Goal: Transaction & Acquisition: Purchase product/service

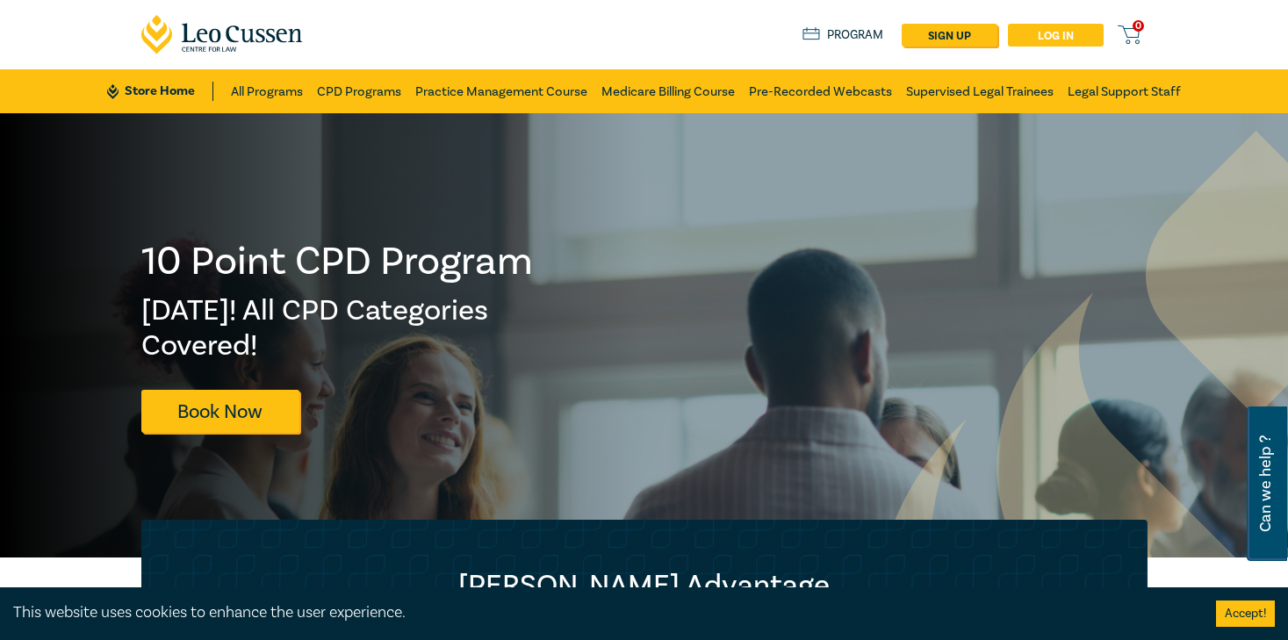
click at [1067, 40] on link "Log in" at bounding box center [1056, 35] width 96 height 23
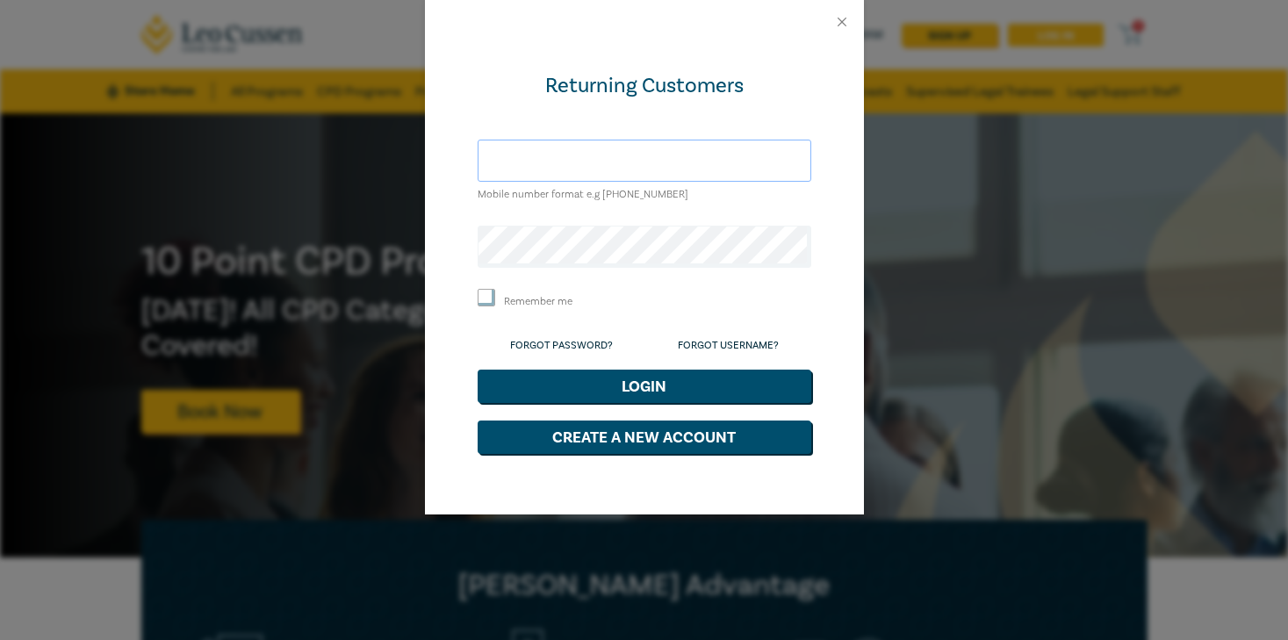
type input "[EMAIL_ADDRESS][DOMAIN_NAME]"
click at [698, 385] on button "Login" at bounding box center [645, 386] width 334 height 33
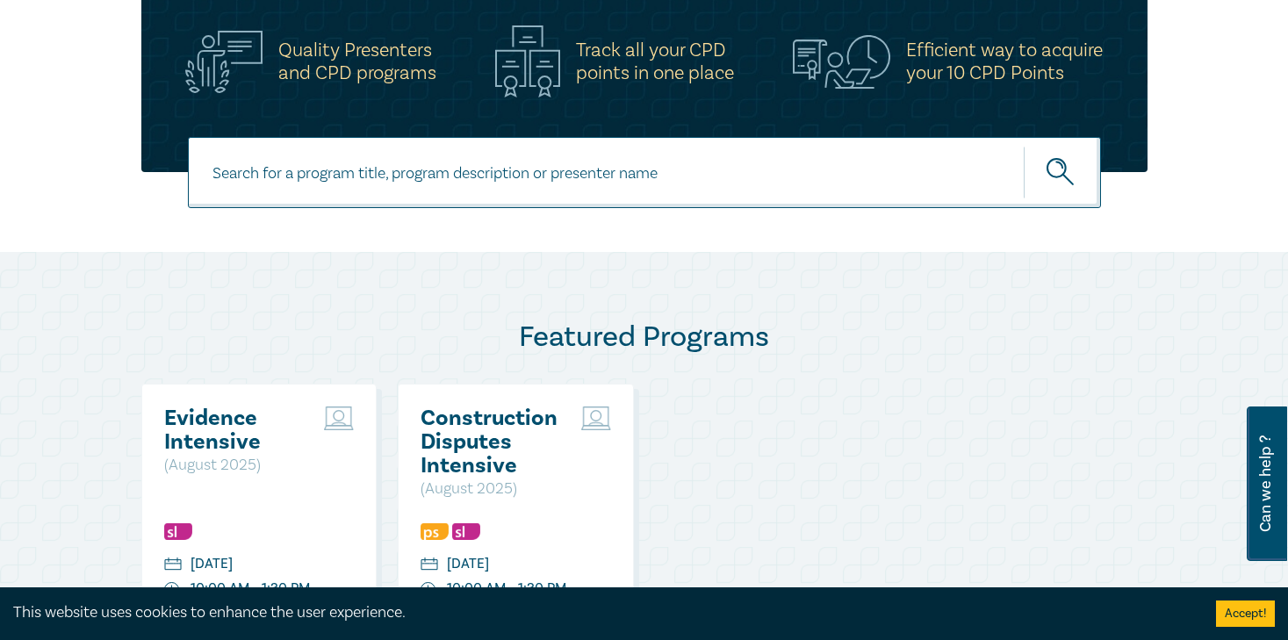
scroll to position [612, 0]
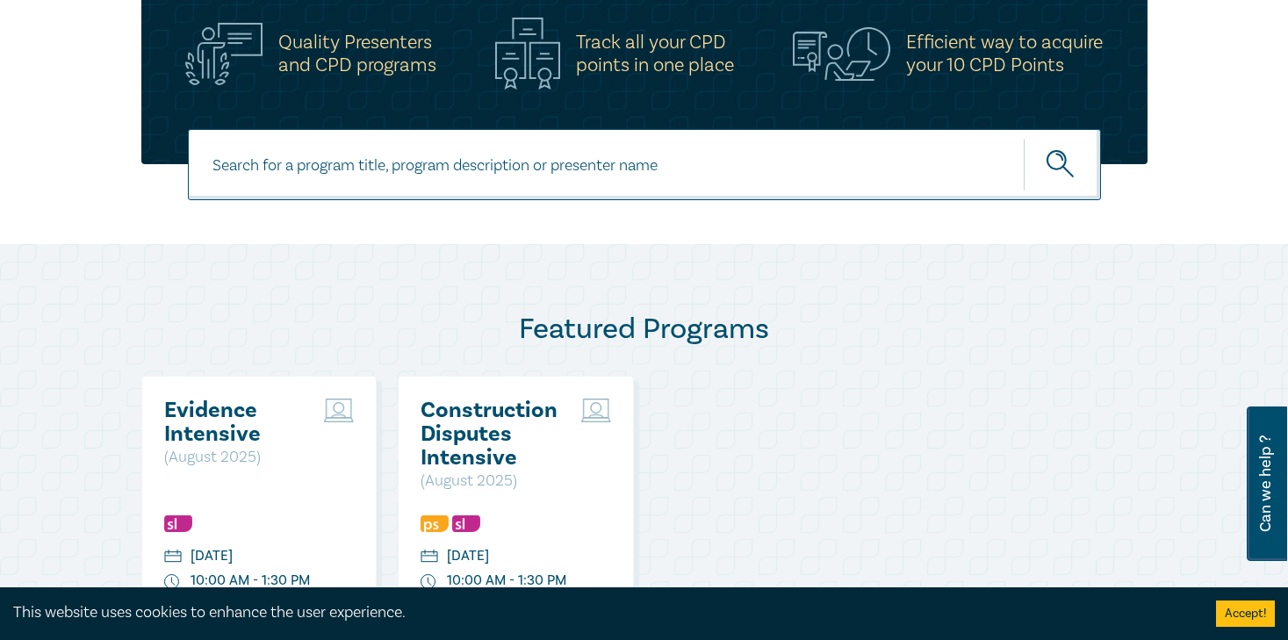
click at [435, 169] on input at bounding box center [644, 164] width 913 height 71
type input "wills & Estates"
click at [1070, 158] on icon "submit" at bounding box center [1061, 165] width 31 height 31
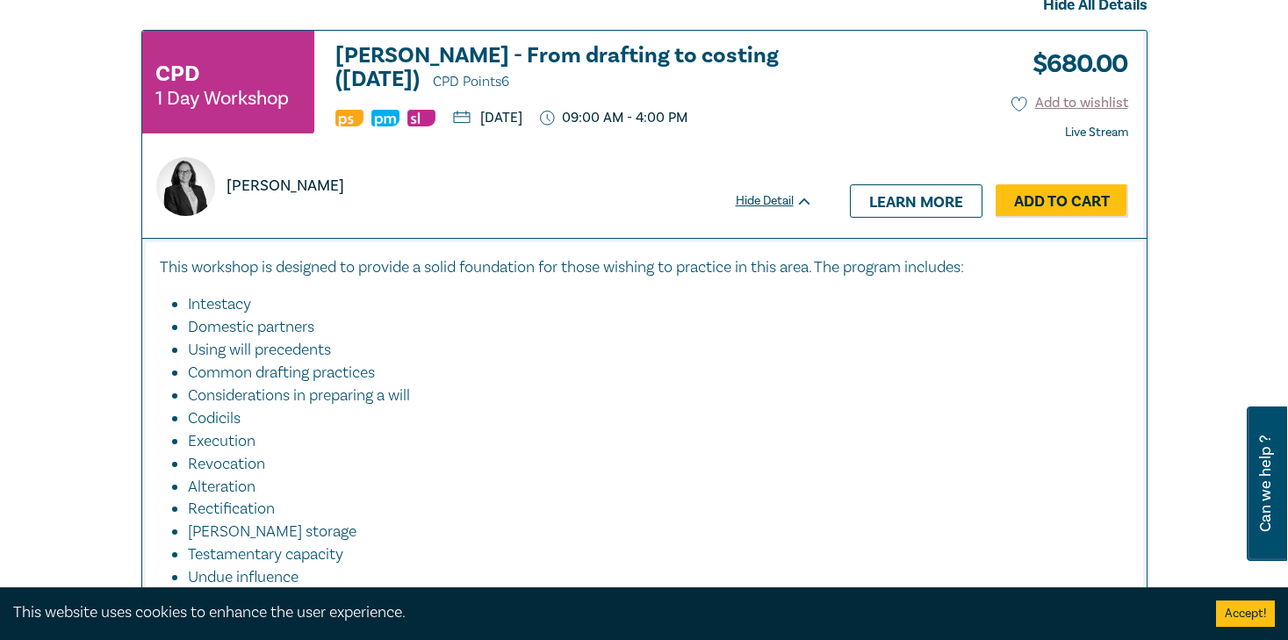
scroll to position [788, 0]
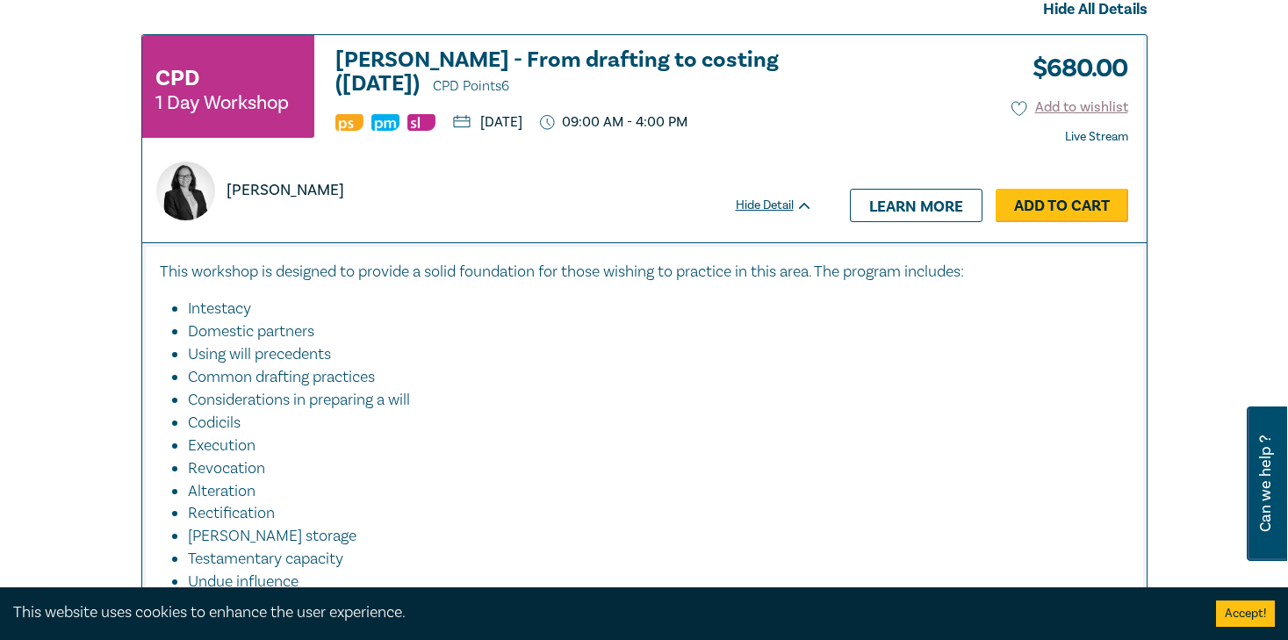
click at [1054, 210] on link "Add to Cart" at bounding box center [1061, 205] width 133 height 33
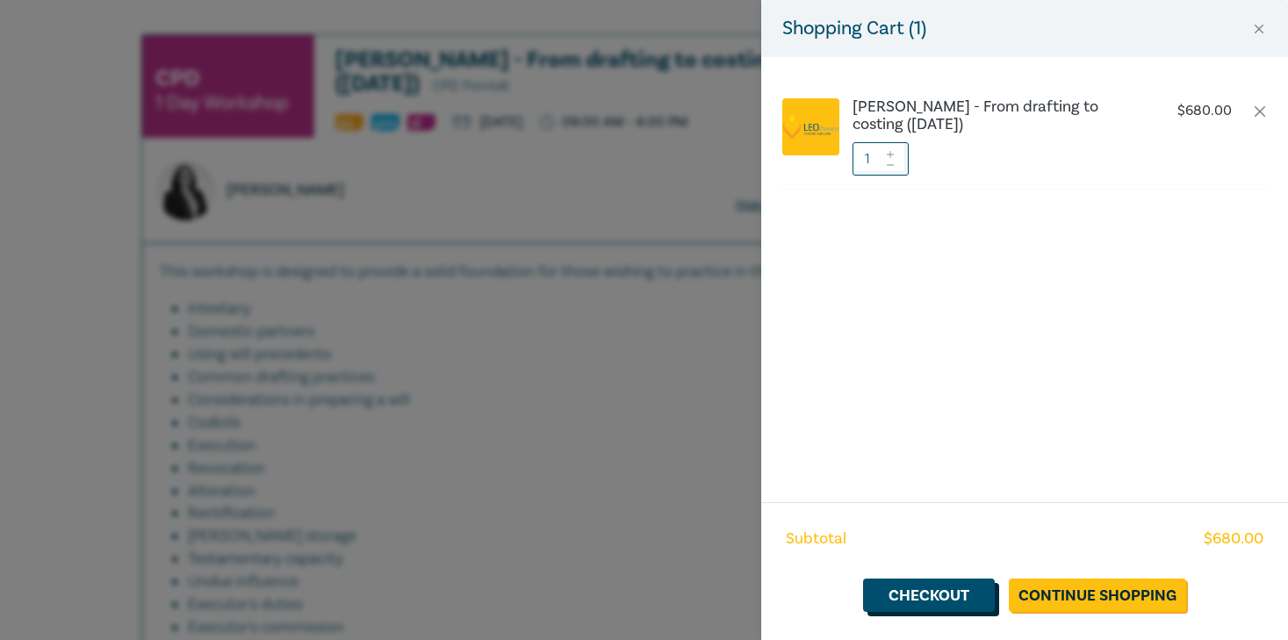
click at [945, 594] on link "Checkout" at bounding box center [929, 595] width 132 height 33
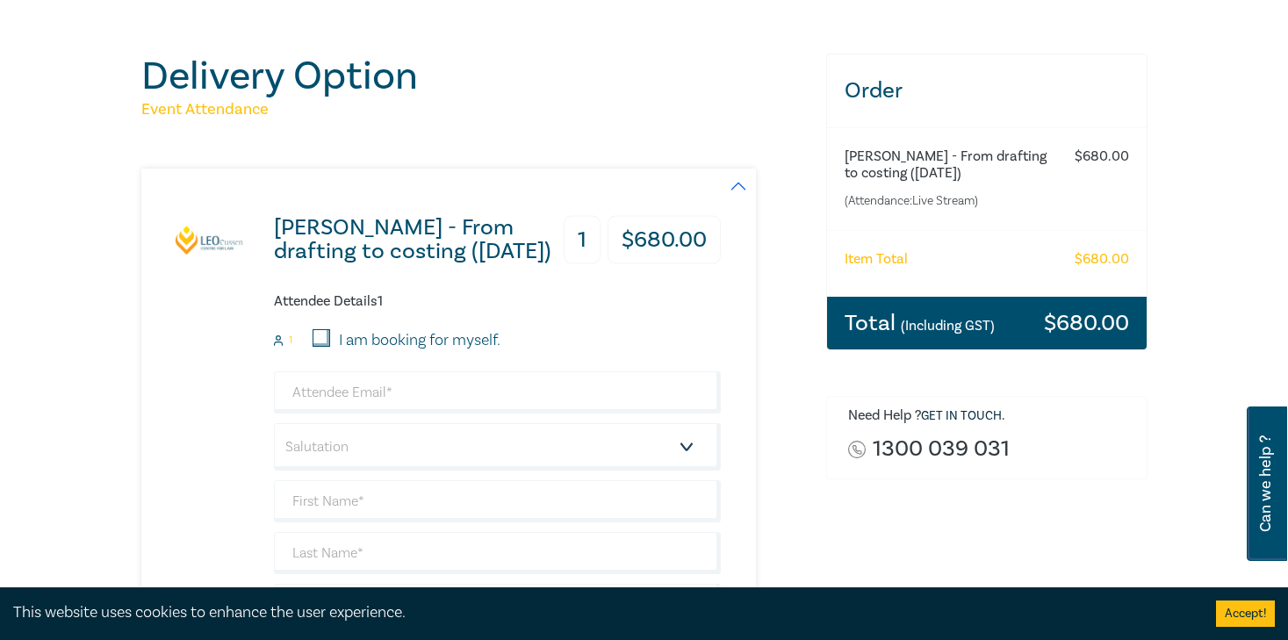
scroll to position [156, 0]
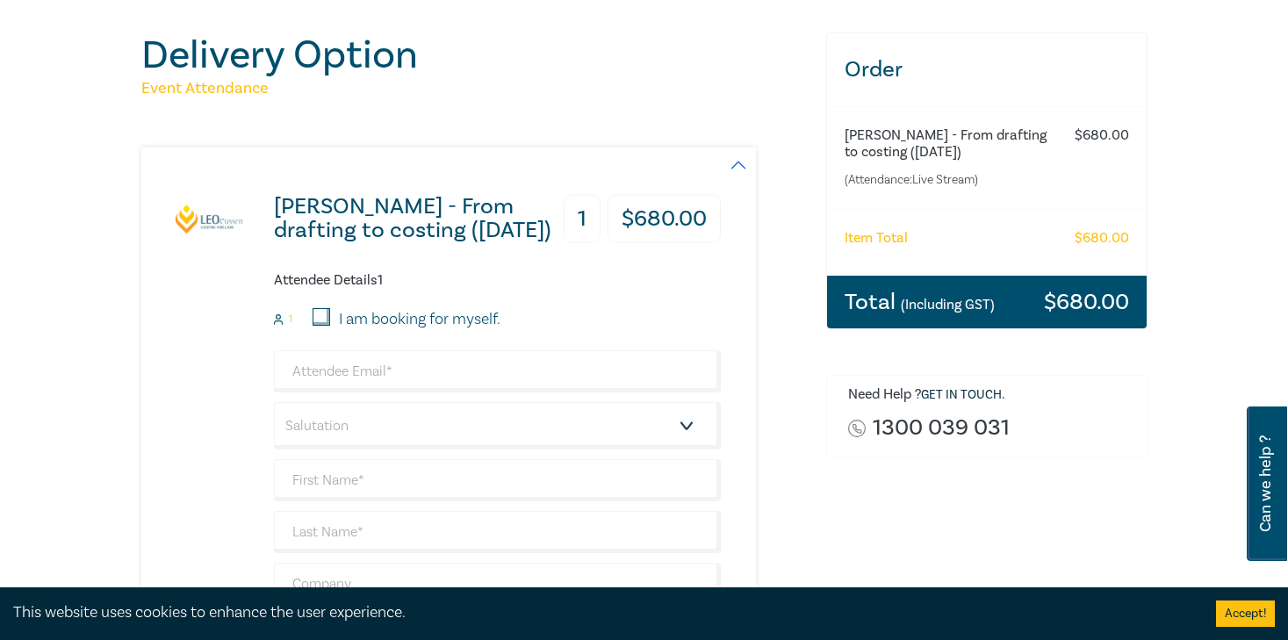
click at [320, 316] on input "I am booking for myself." at bounding box center [322, 317] width 18 height 18
checkbox input "true"
type input "[EMAIL_ADDRESS][DOMAIN_NAME]"
type input "Leon"
type input "Santos"
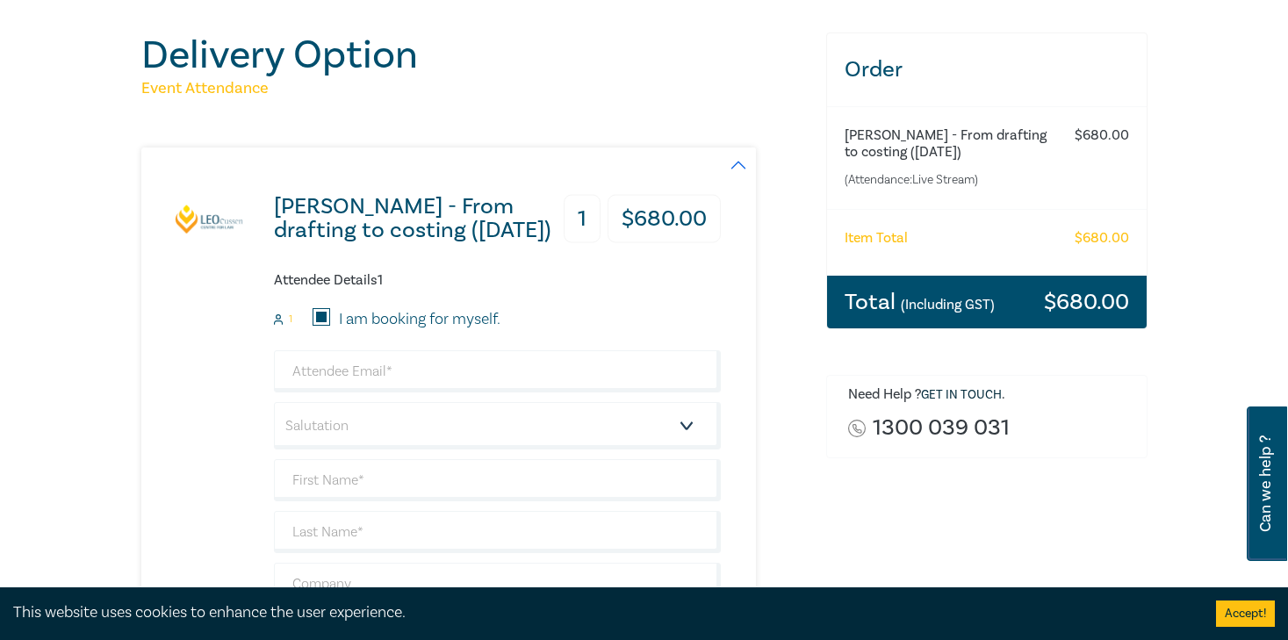
type input "+84"
type input "774189686"
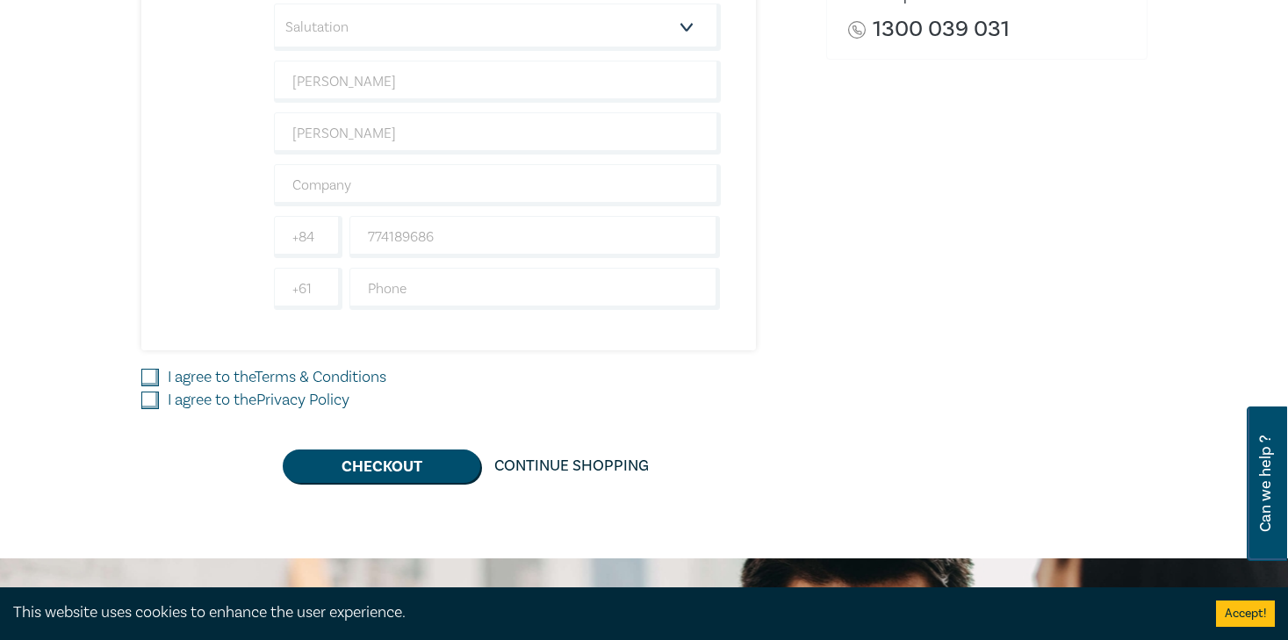
scroll to position [588, 0]
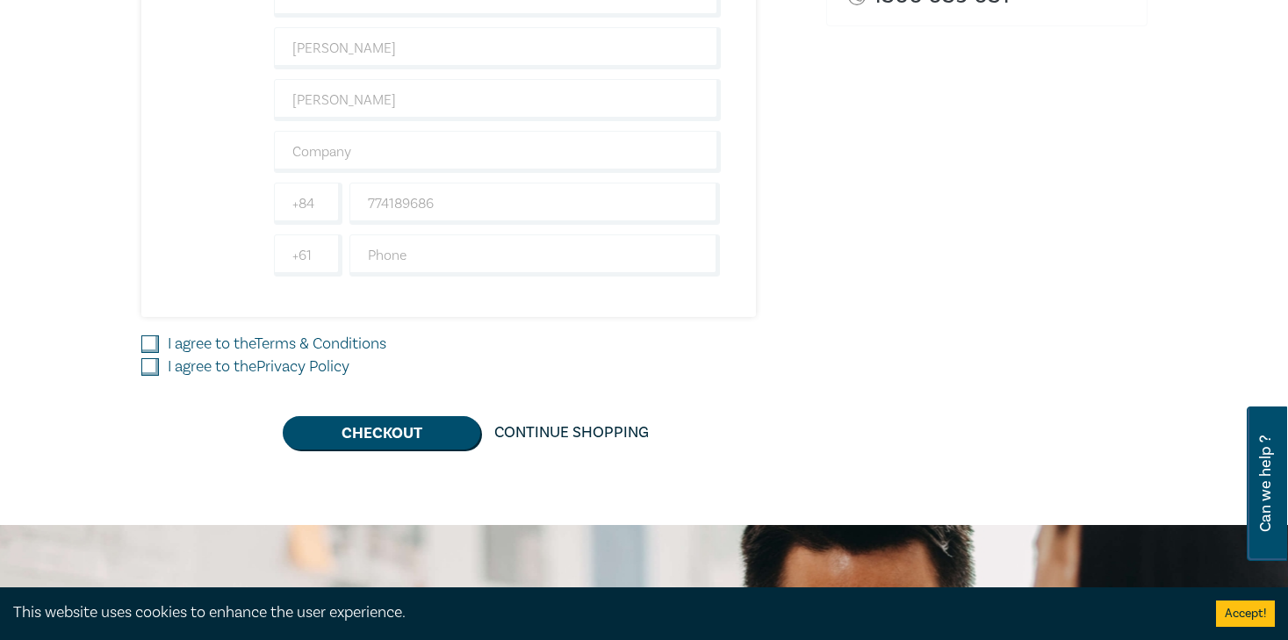
click at [156, 346] on input "I agree to the Terms & Conditions" at bounding box center [150, 344] width 18 height 18
checkbox input "true"
click at [150, 370] on input "I agree to the Privacy Policy" at bounding box center [150, 367] width 18 height 18
checkbox input "true"
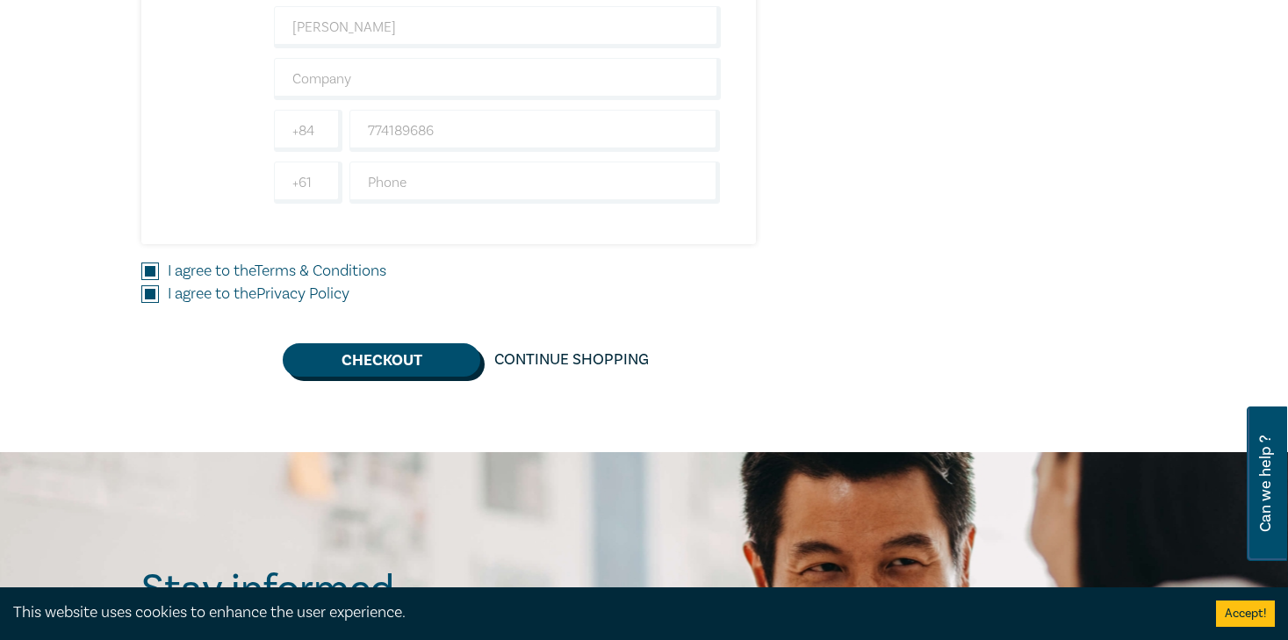
click at [437, 356] on button "Checkout" at bounding box center [382, 359] width 198 height 33
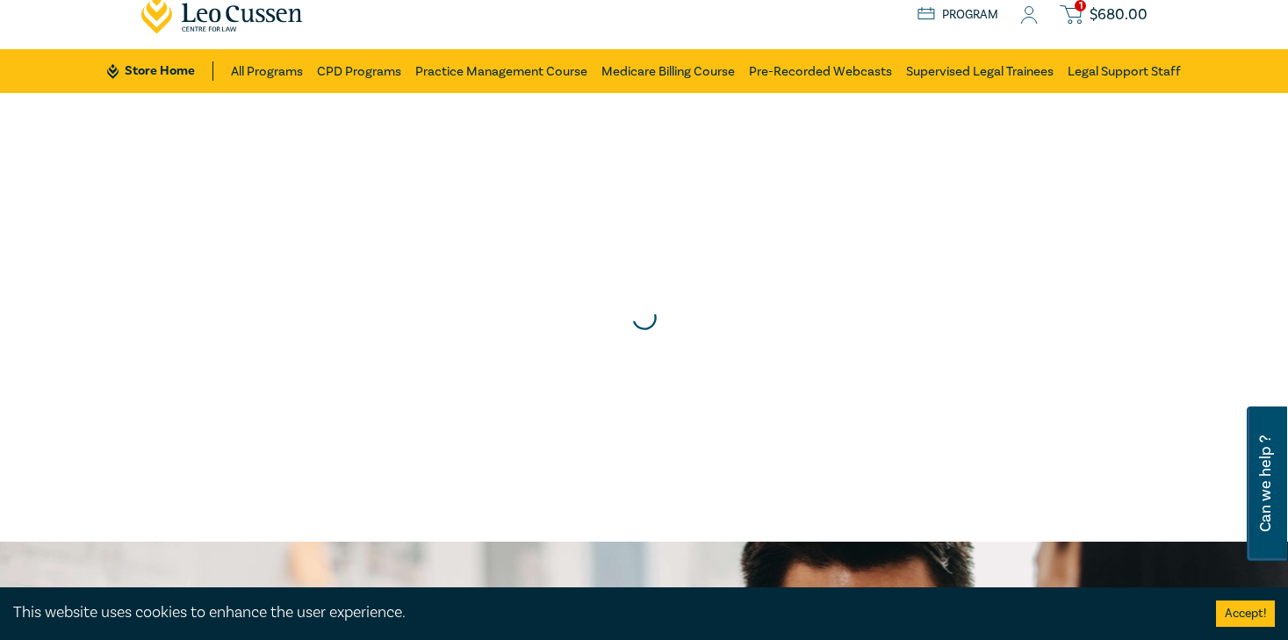
scroll to position [0, 0]
